Goal: Task Accomplishment & Management: Use online tool/utility

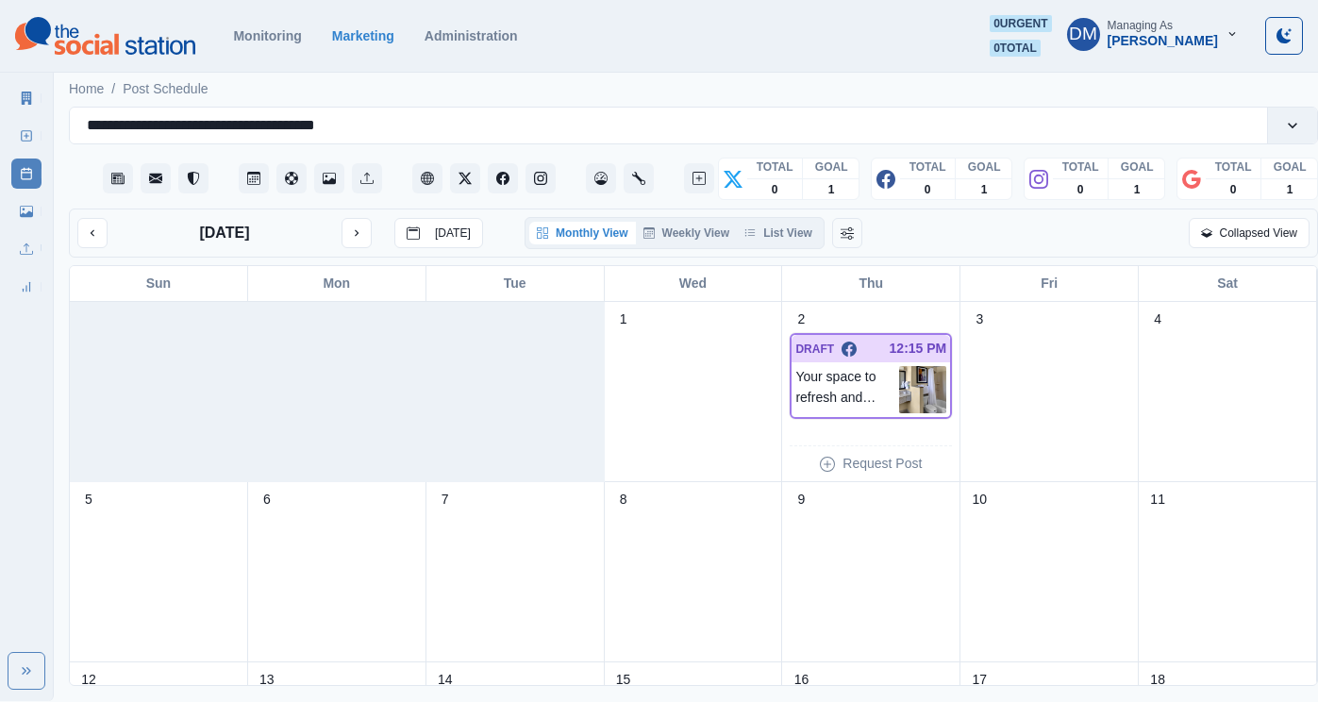
scroll to position [349, 0]
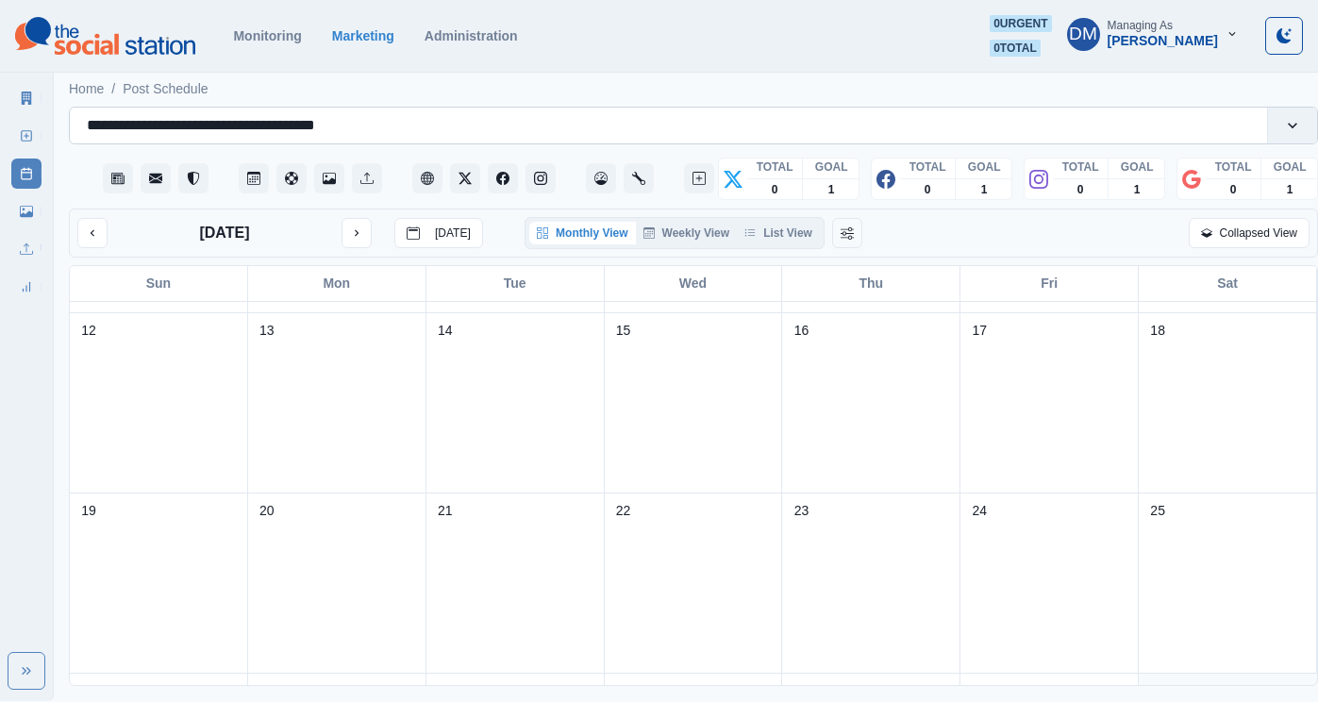
click at [512, 112] on div "**********" at bounding box center [669, 125] width 1164 height 26
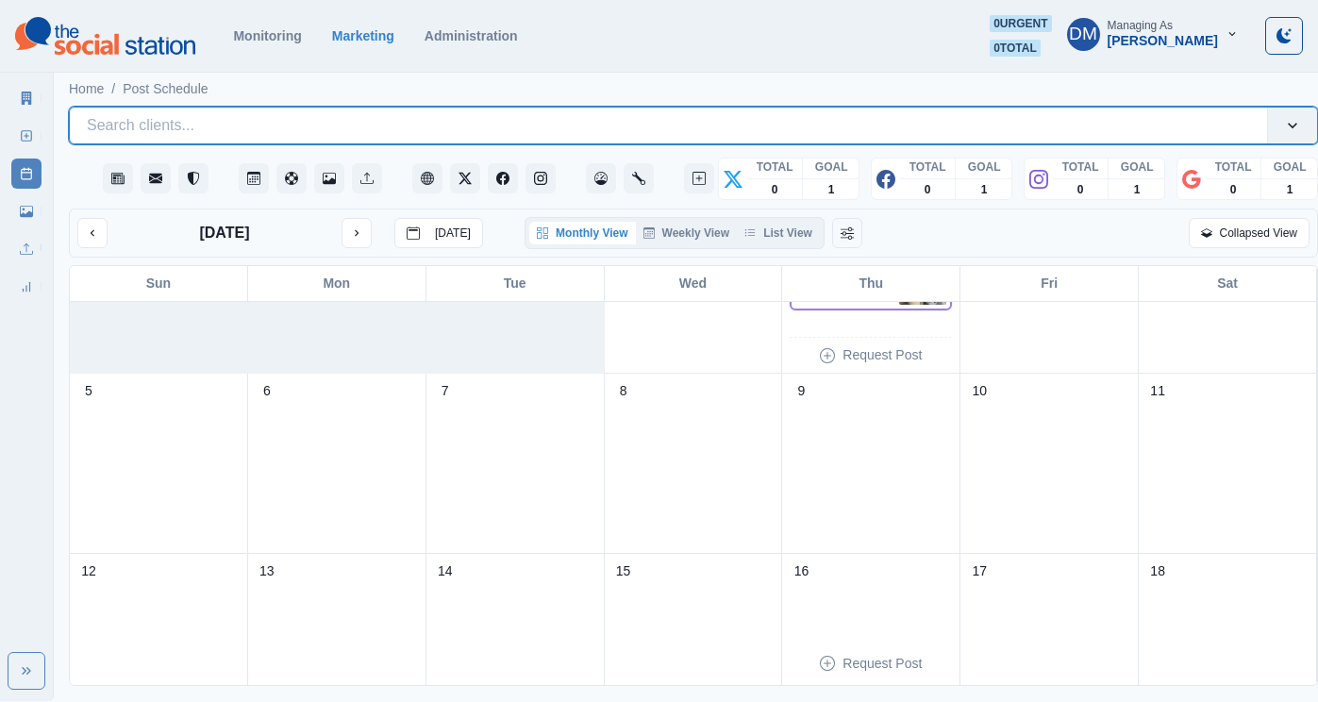
scroll to position [91, 0]
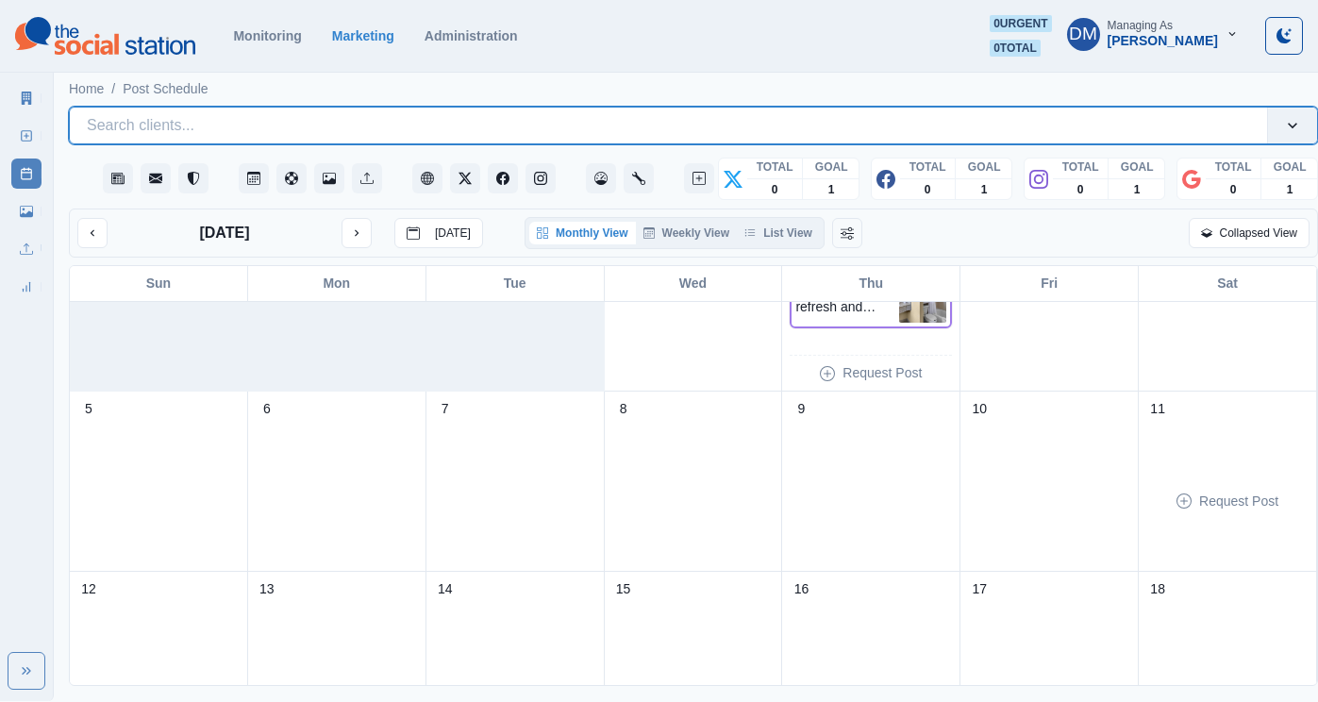
click at [1299, 421] on div "11 Request Post" at bounding box center [1228, 482] width 178 height 180
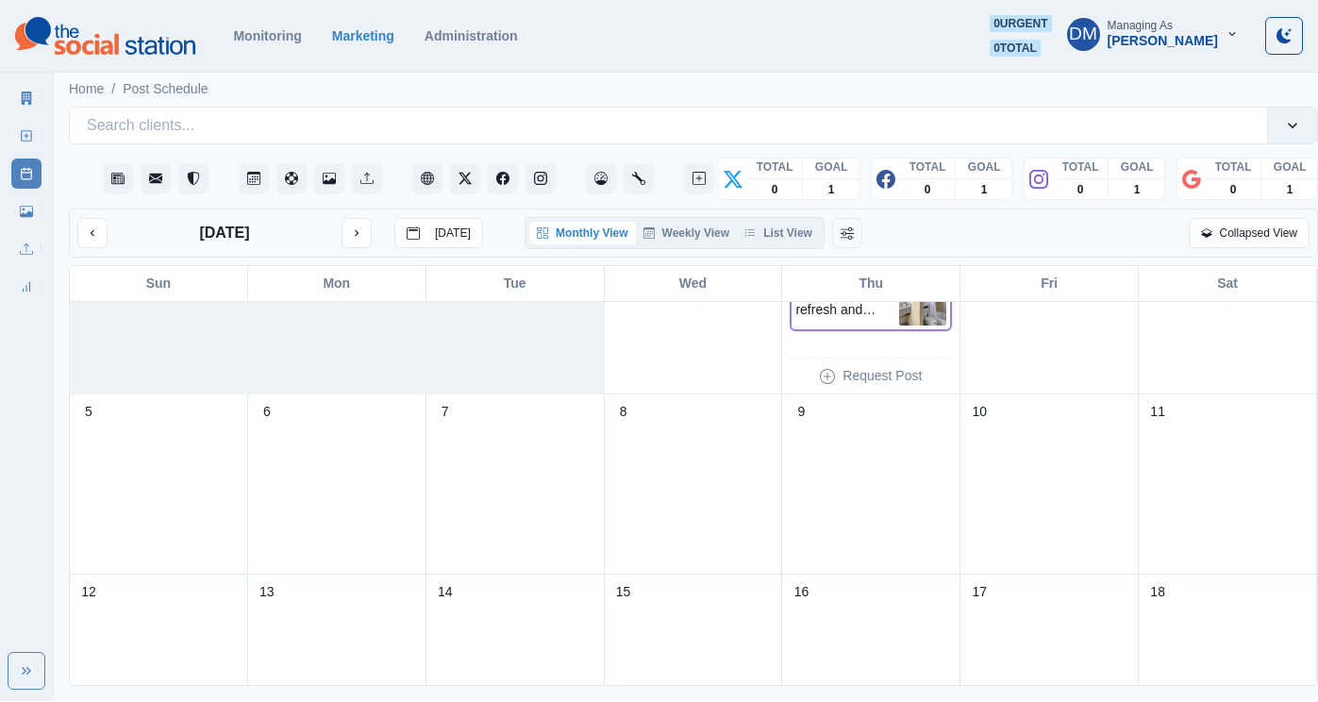
scroll to position [0, 0]
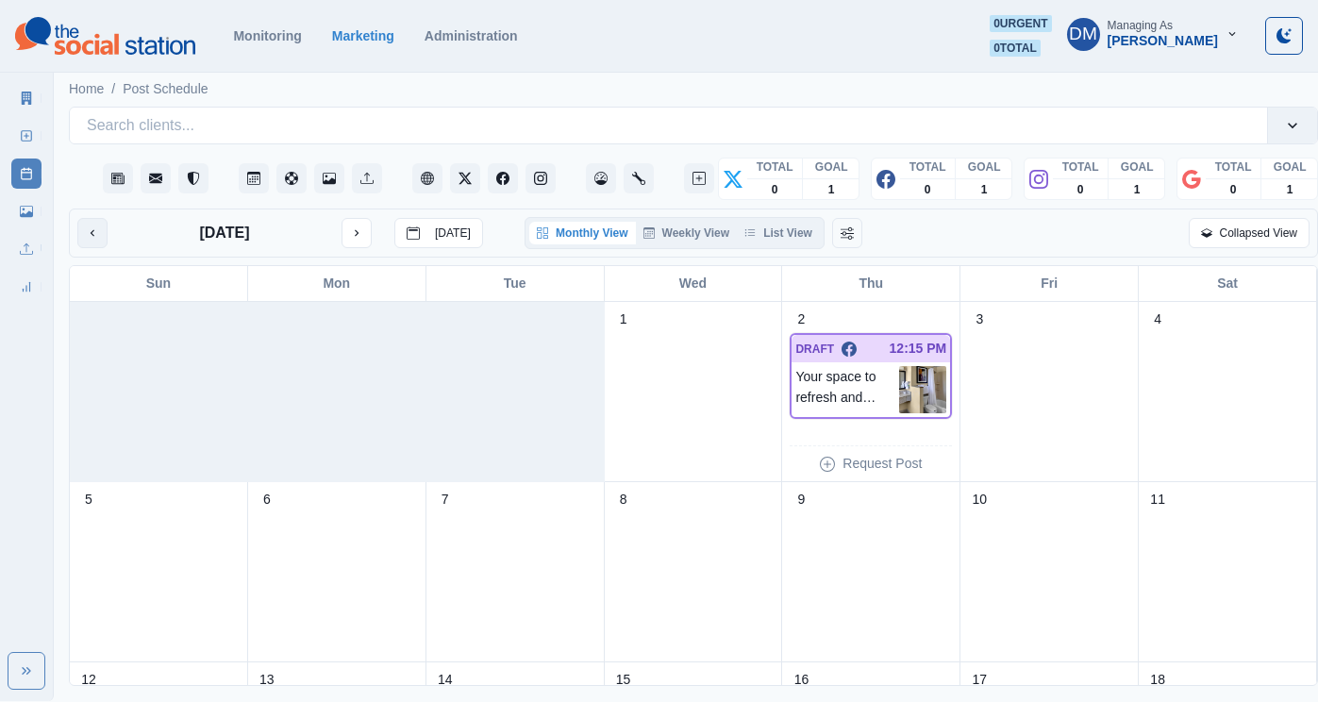
click at [77, 218] on button "previous month" at bounding box center [92, 233] width 30 height 30
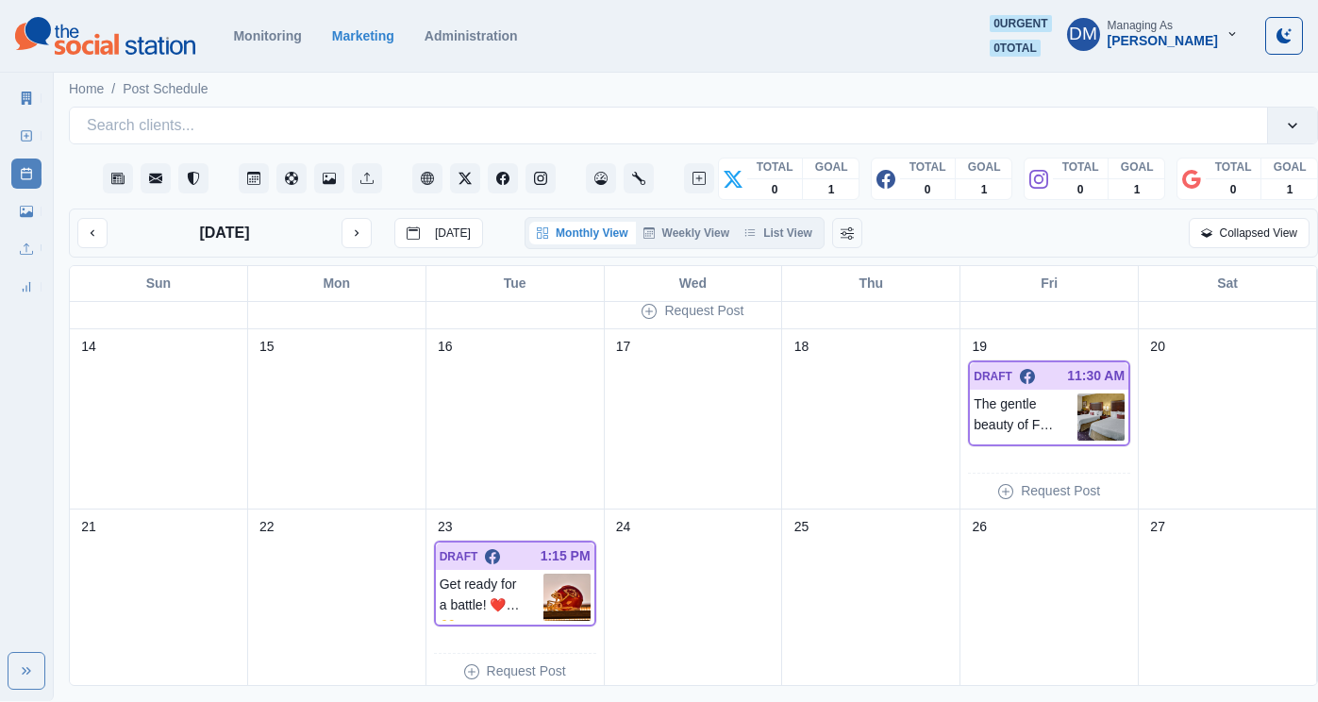
scroll to position [343, 0]
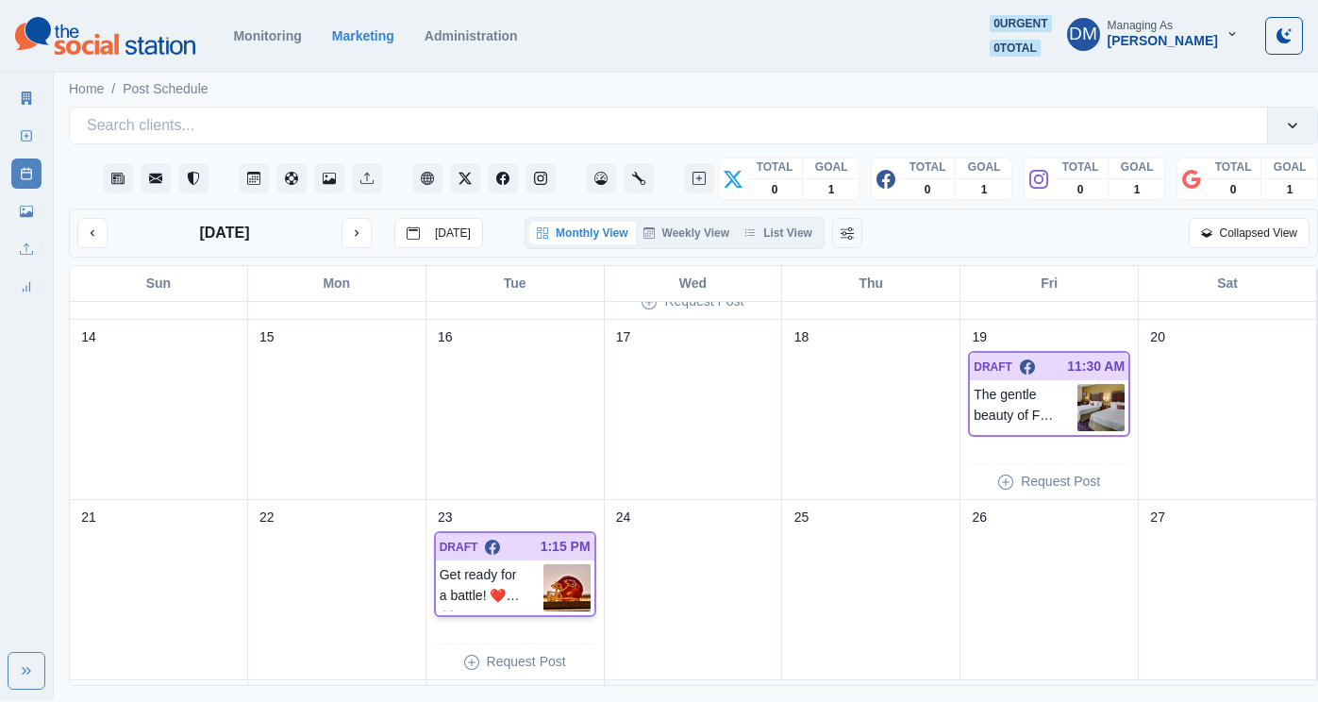
click at [565, 564] on img at bounding box center [567, 587] width 47 height 47
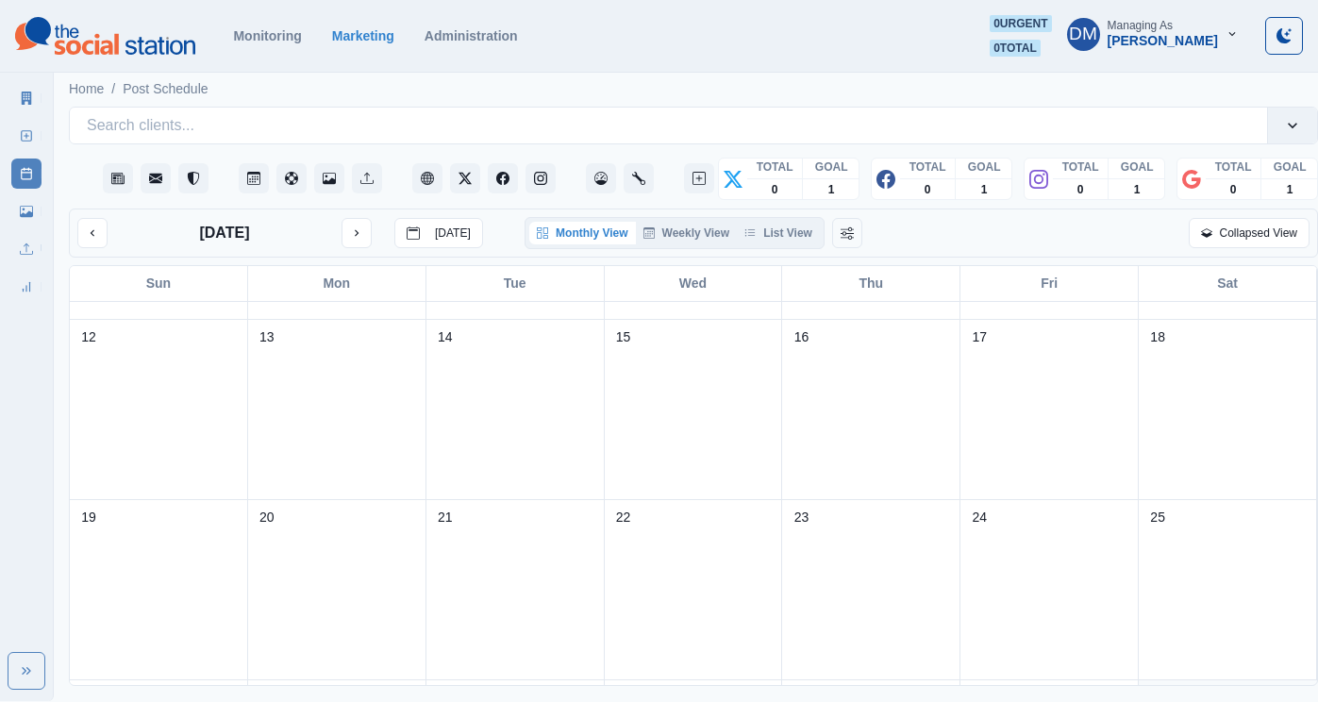
click at [86, 226] on icon "previous month" at bounding box center [92, 232] width 13 height 13
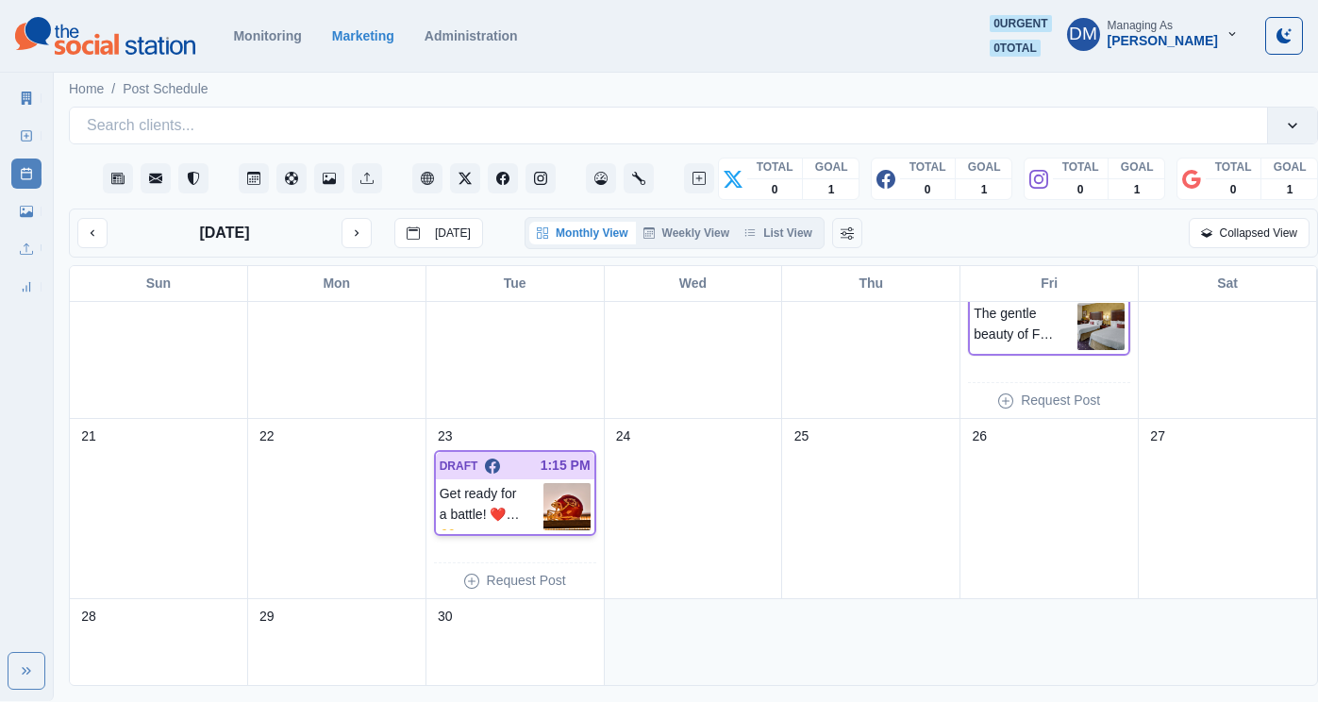
scroll to position [495, 0]
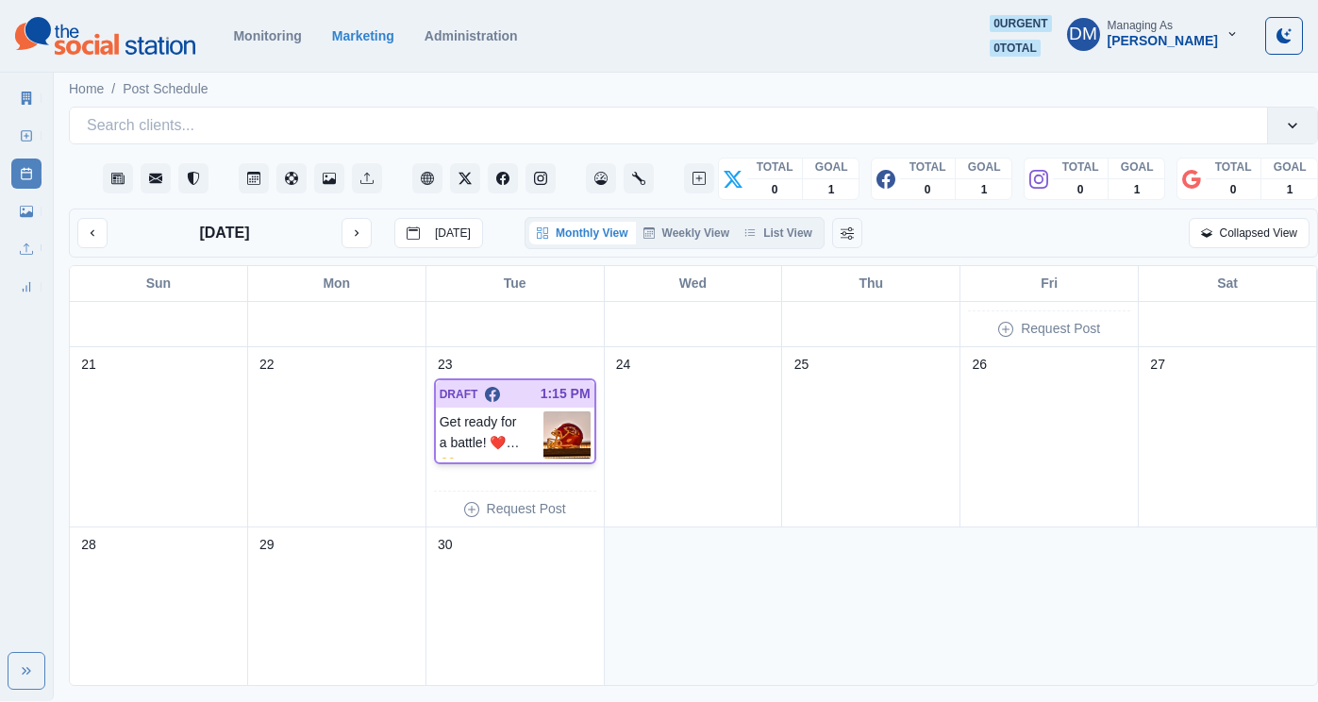
click at [566, 411] on img at bounding box center [567, 434] width 47 height 47
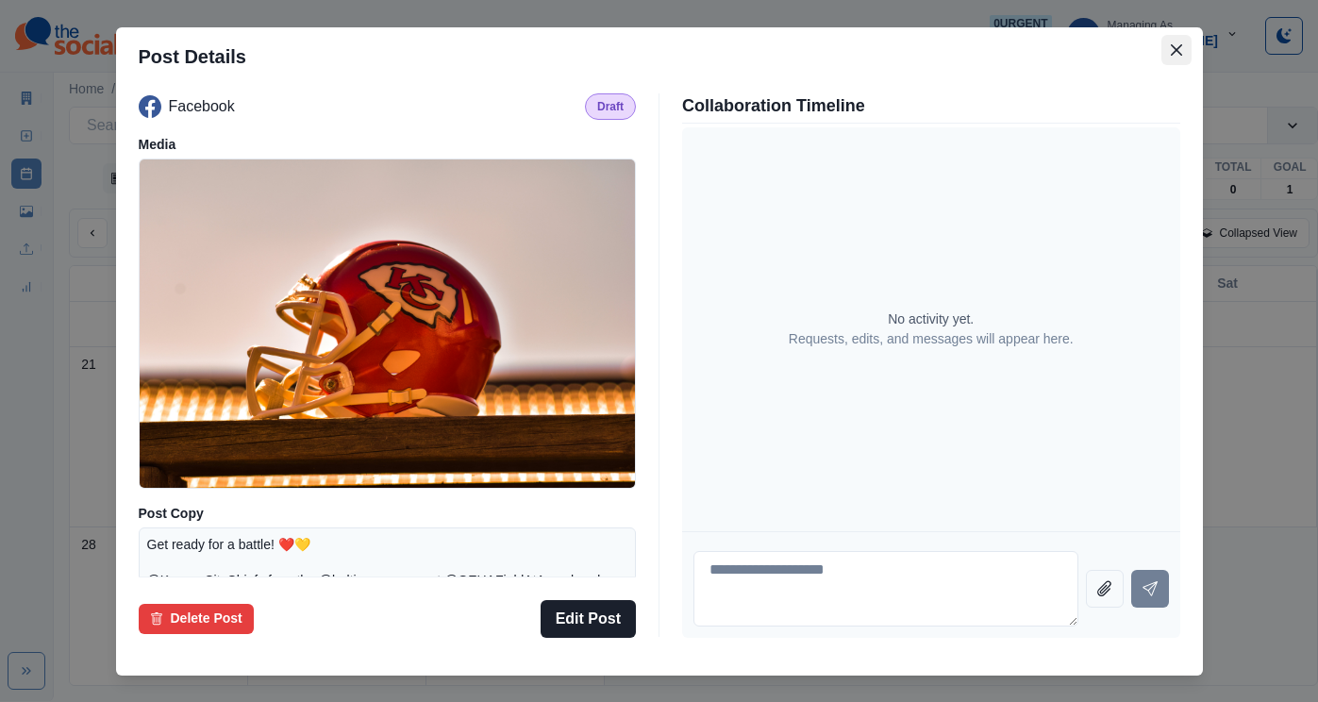
click at [1170, 55] on icon "Close" at bounding box center [1175, 48] width 11 height 11
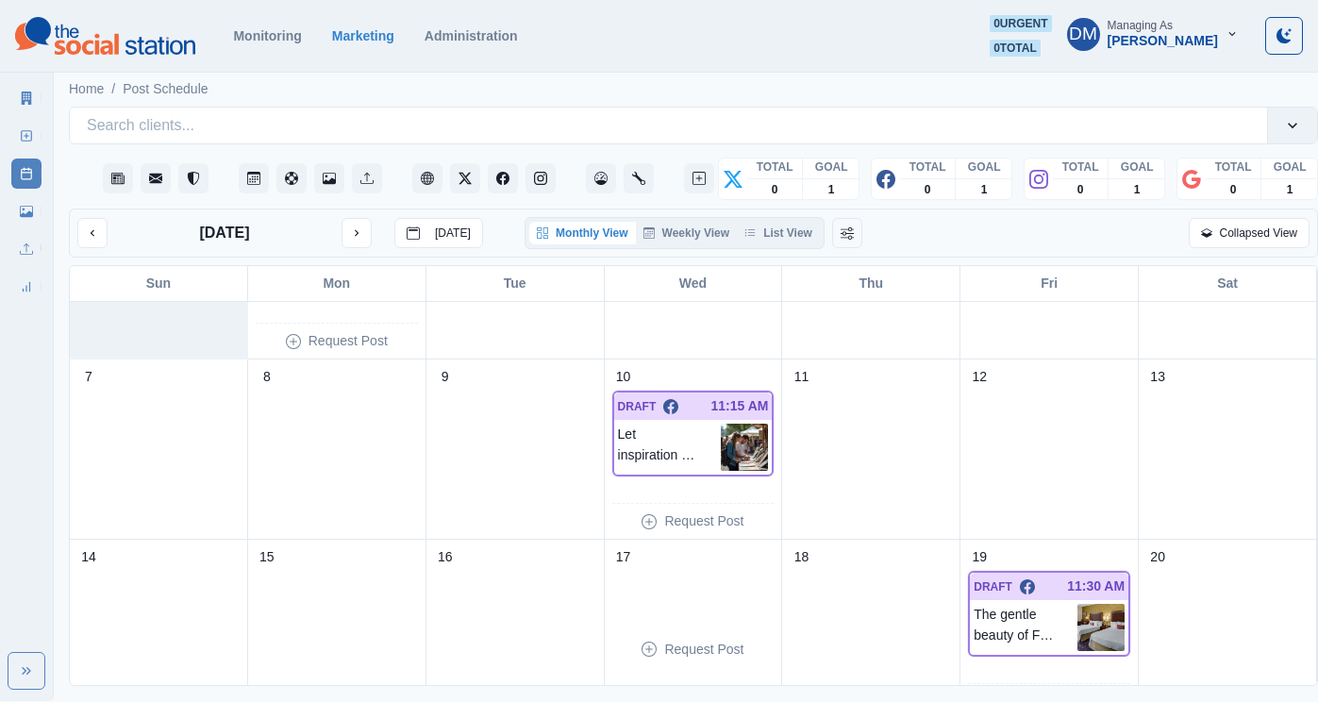
scroll to position [146, 0]
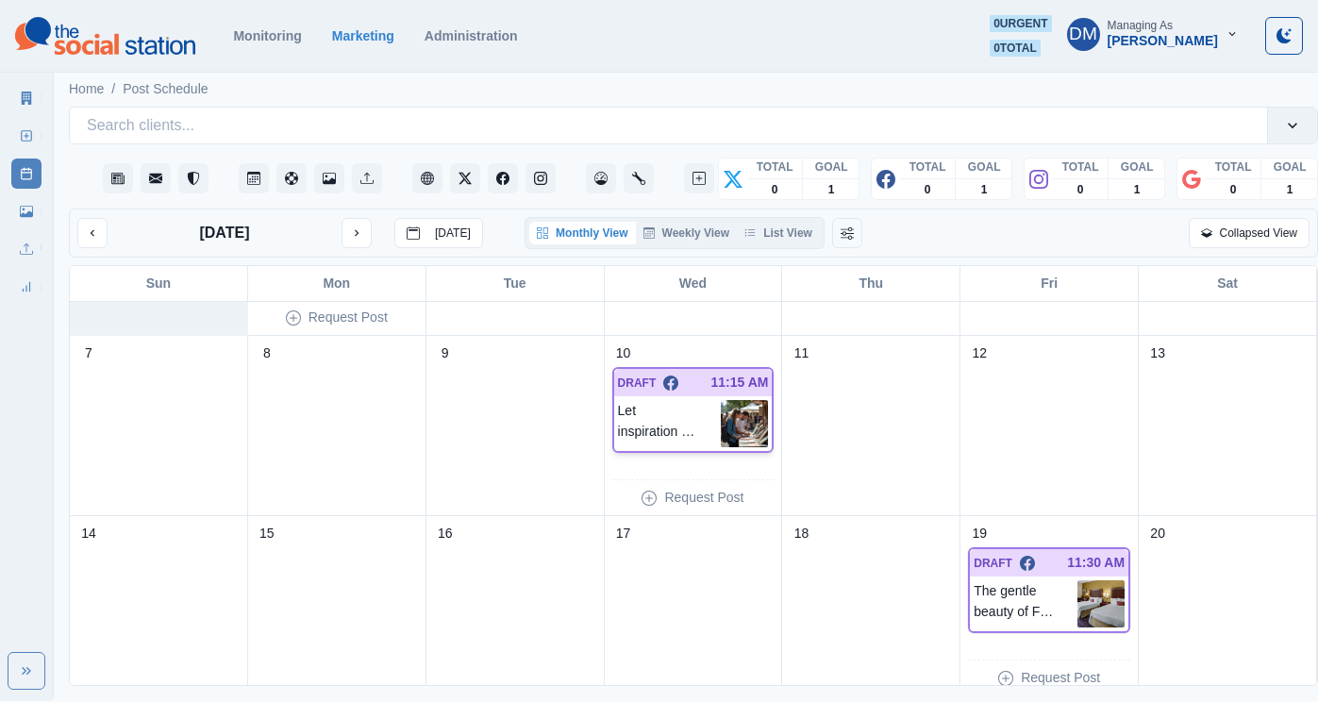
click at [733, 400] on img at bounding box center [744, 423] width 47 height 47
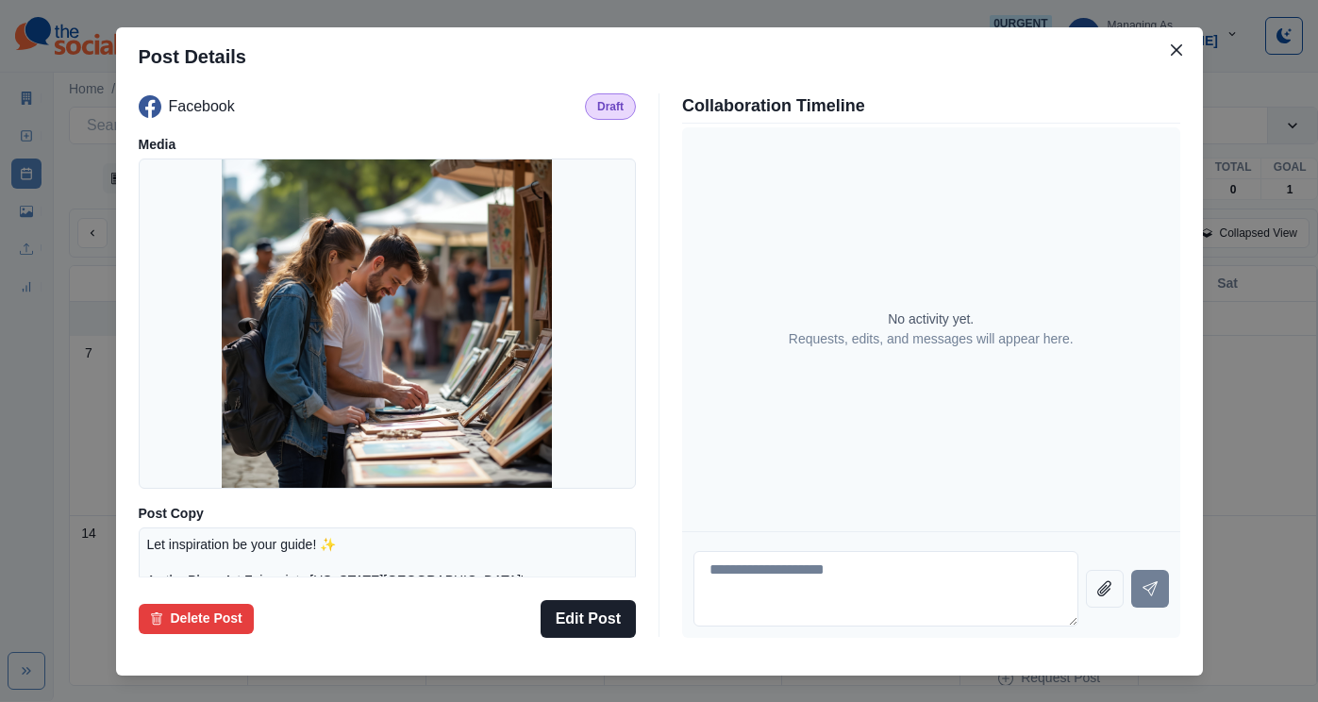
scroll to position [247, 0]
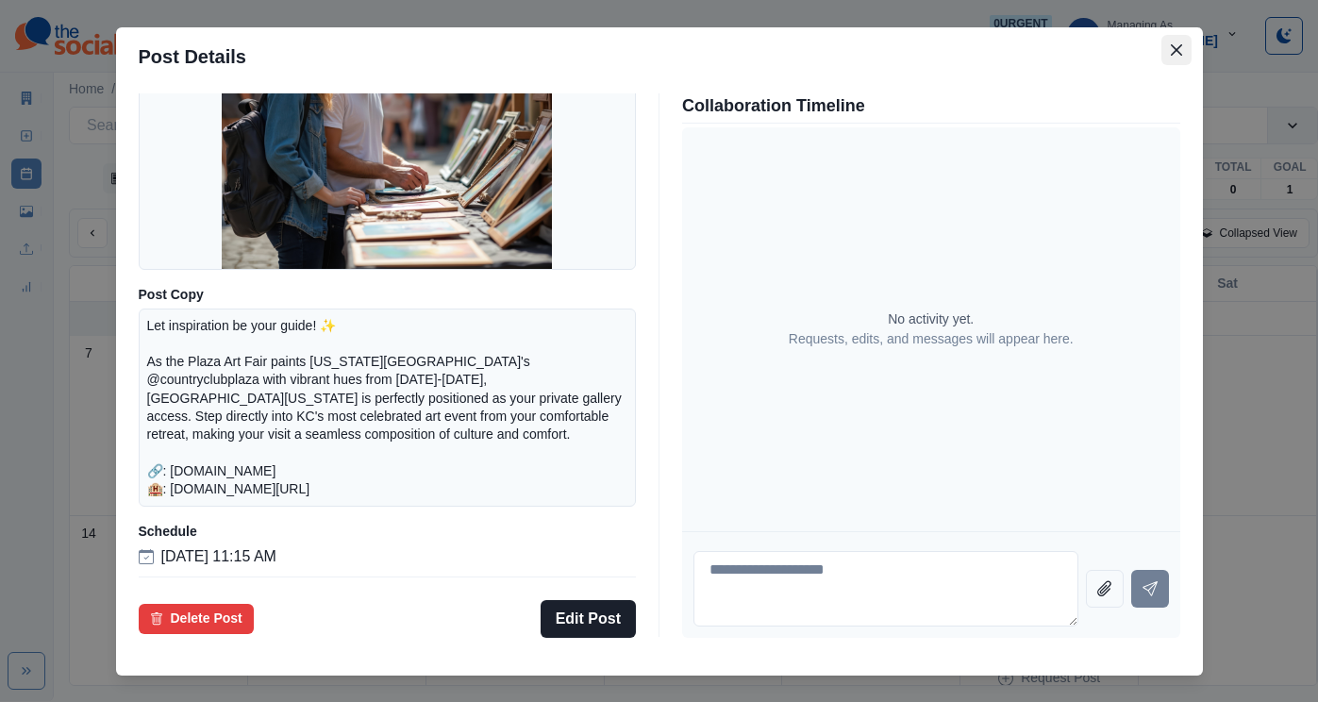
click at [1171, 56] on icon "Close" at bounding box center [1176, 49] width 11 height 11
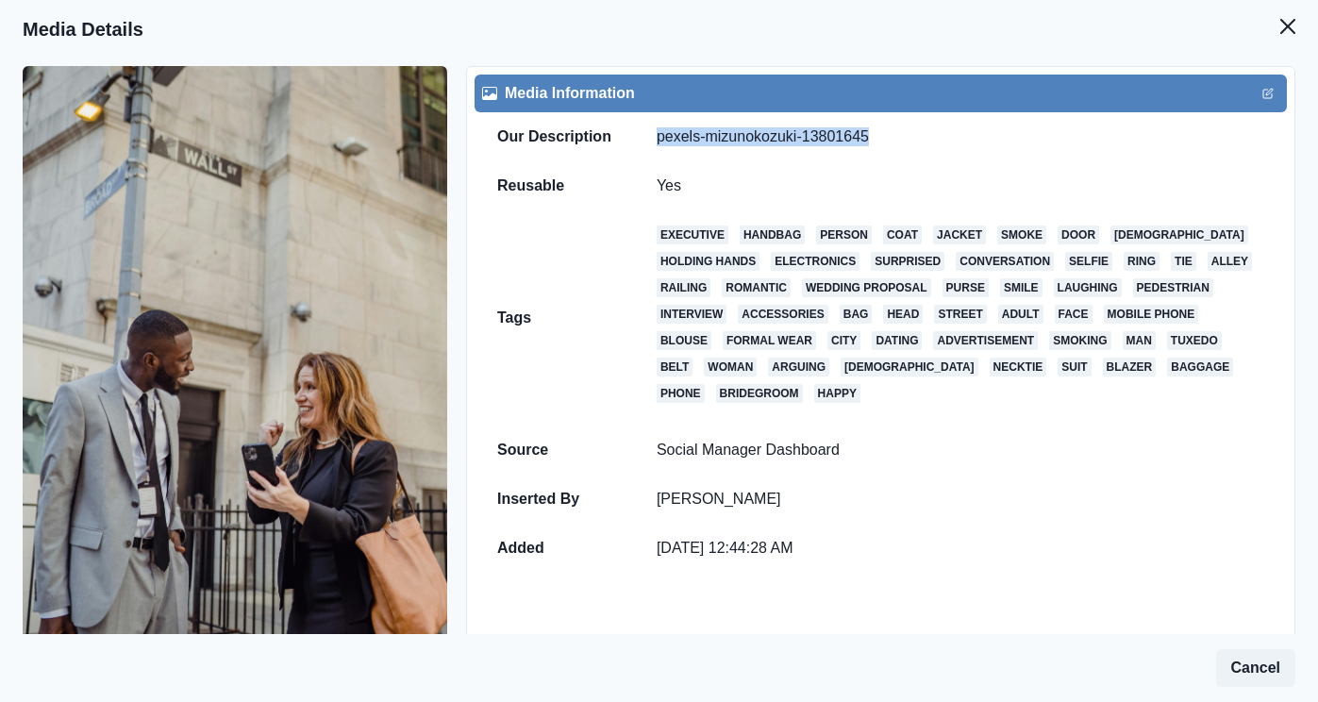
scroll to position [71, 0]
click at [1296, 10] on button "Close" at bounding box center [1288, 27] width 38 height 38
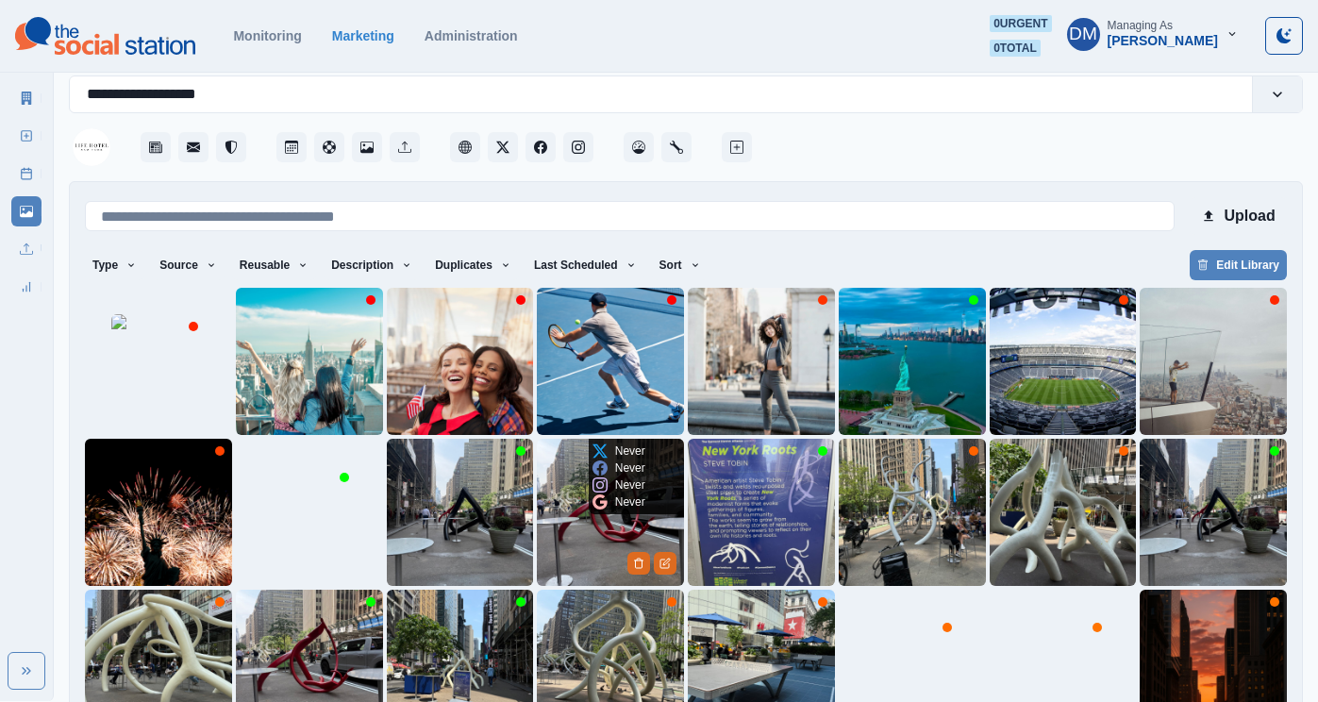
scroll to position [71, 0]
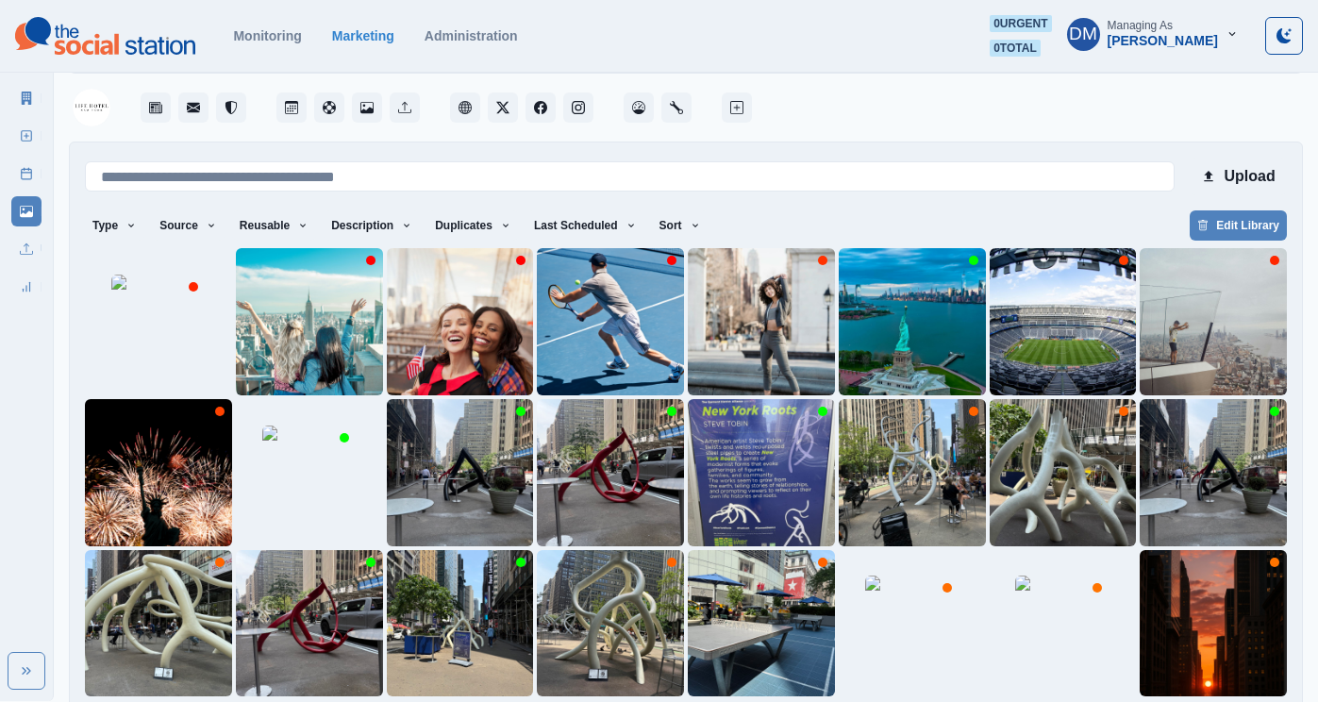
click at [1218, 33] on div "[PERSON_NAME]" at bounding box center [1163, 41] width 110 height 16
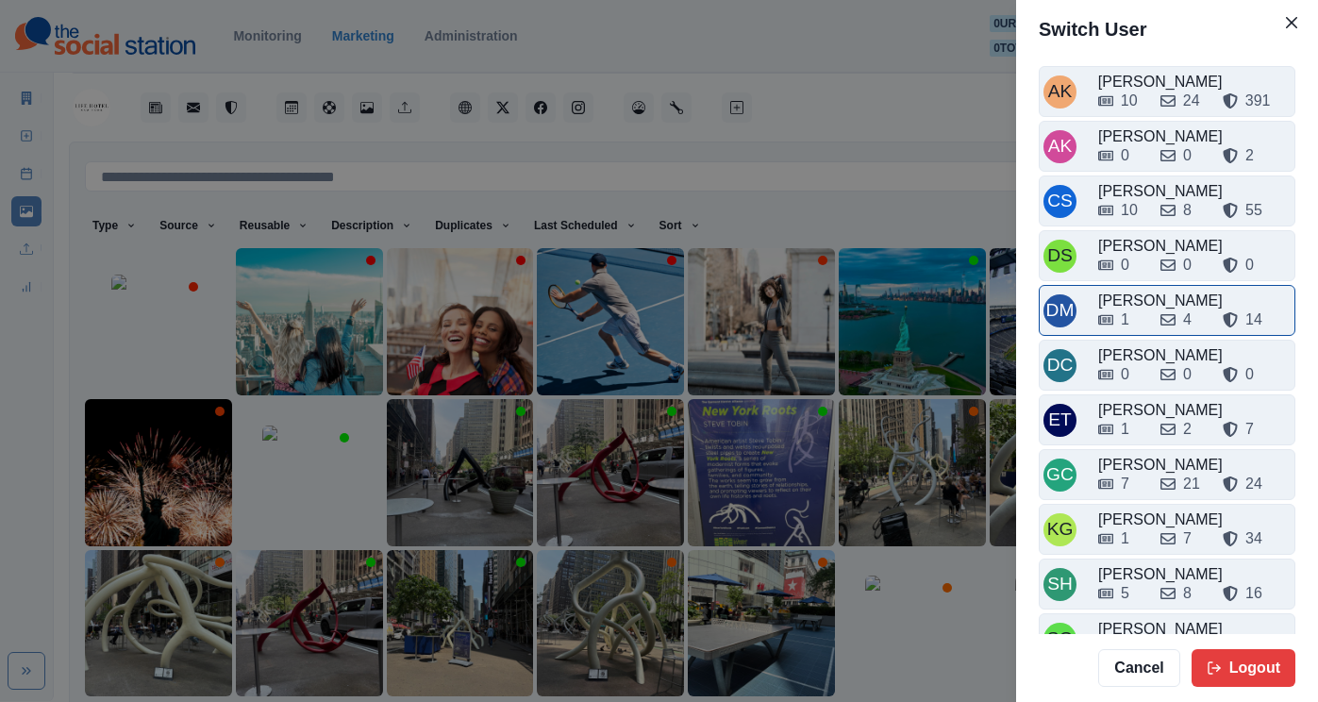
click at [1188, 301] on div "1 4 14" at bounding box center [1194, 316] width 193 height 30
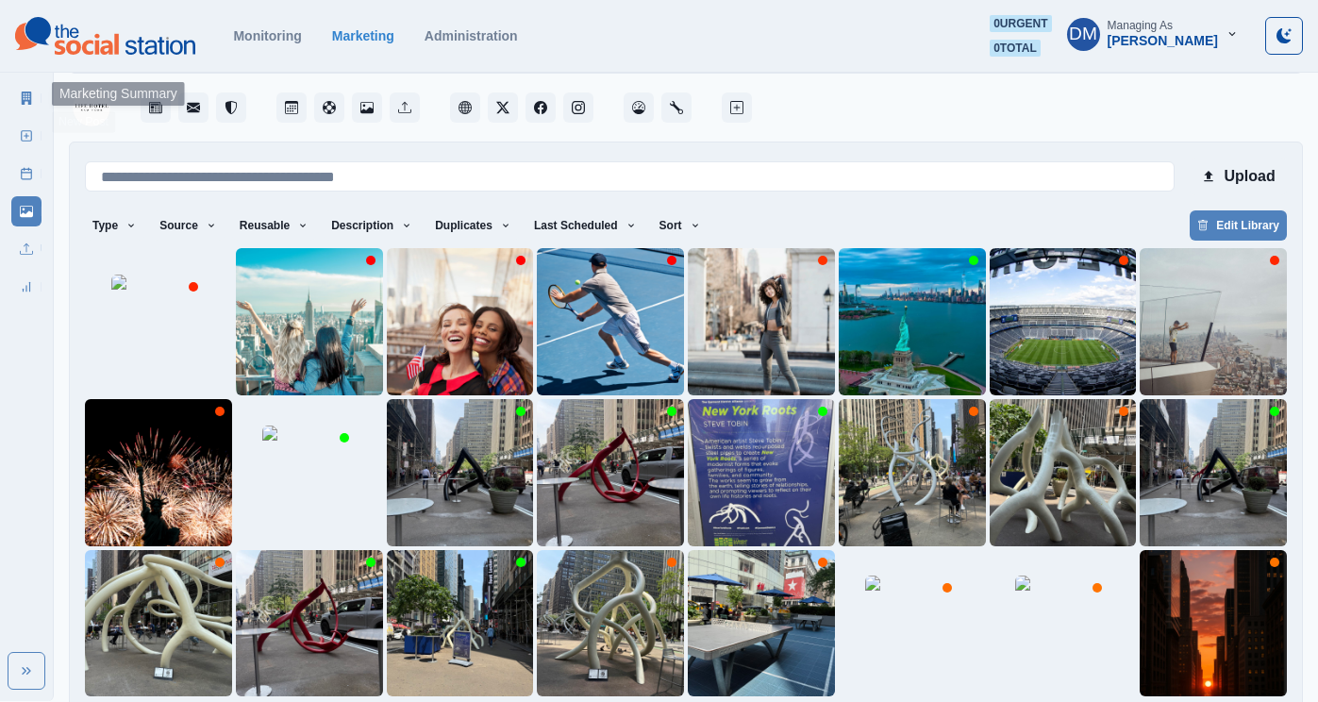
click at [33, 85] on link "Marketing Summary" at bounding box center [26, 98] width 30 height 30
